Goal: Use online tool/utility: Utilize a website feature to perform a specific function

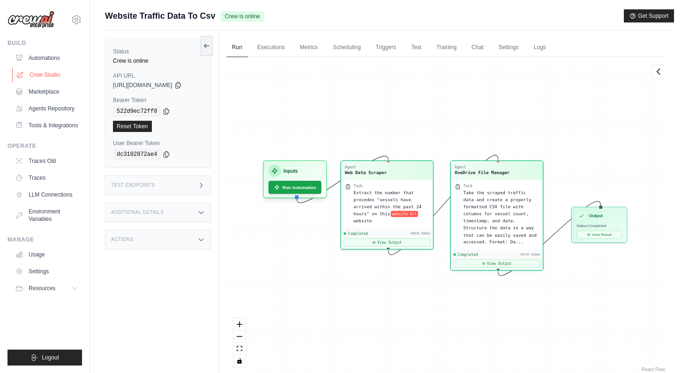
click at [48, 76] on link "Crew Studio" at bounding box center [47, 74] width 71 height 15
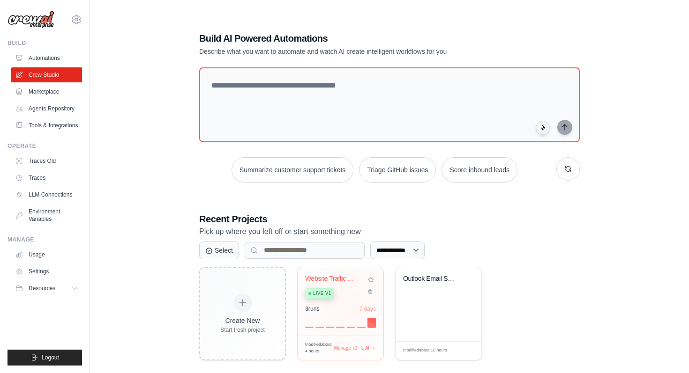
click at [344, 303] on div "Website Traffic Data to SharePoint Live v1 3 run s 7 days" at bounding box center [340, 301] width 86 height 69
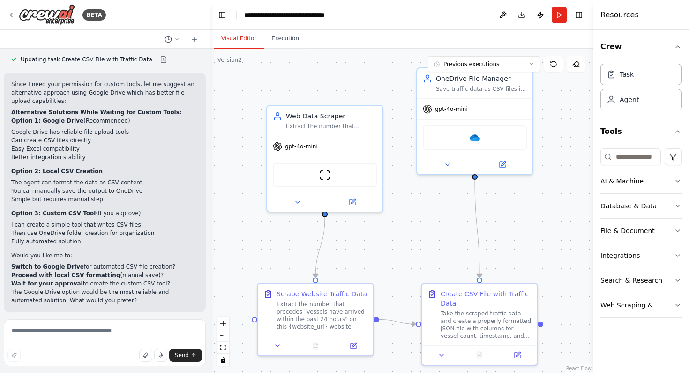
scroll to position [4118, 0]
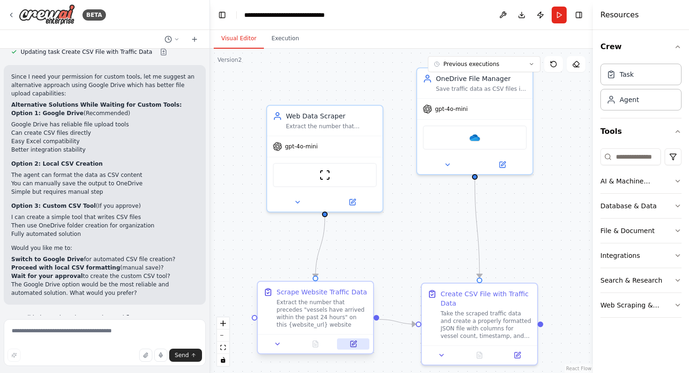
click at [349, 343] on icon at bounding box center [352, 344] width 7 height 7
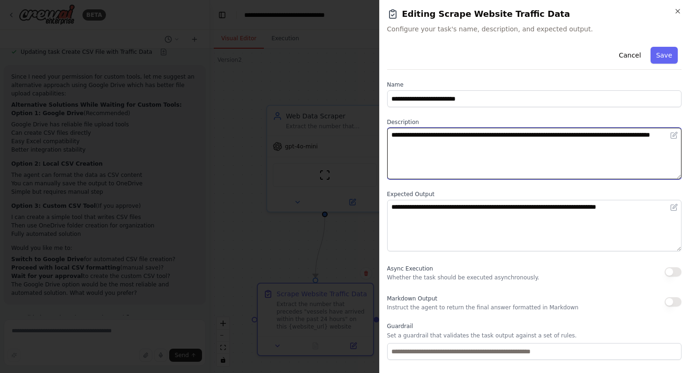
drag, startPoint x: 391, startPoint y: 134, endPoint x: 645, endPoint y: 144, distance: 255.0
click at [645, 144] on textarea "**********" at bounding box center [534, 154] width 295 height 52
